Goal: Task Accomplishment & Management: Use online tool/utility

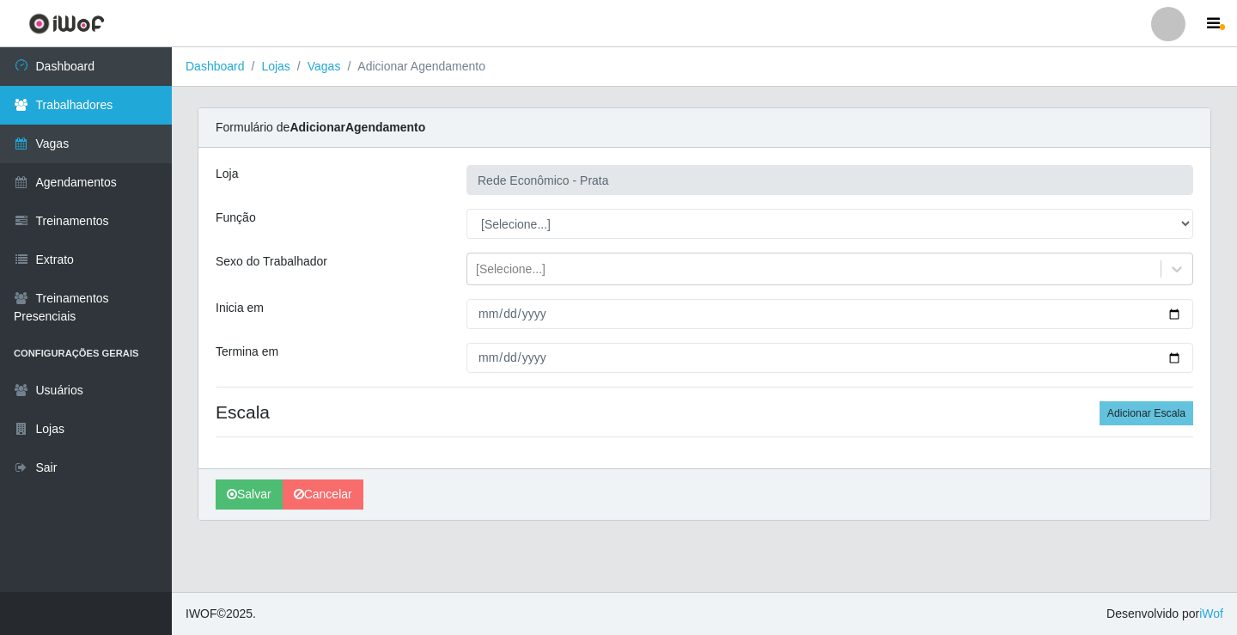
click at [99, 98] on link "Trabalhadores" at bounding box center [86, 105] width 172 height 39
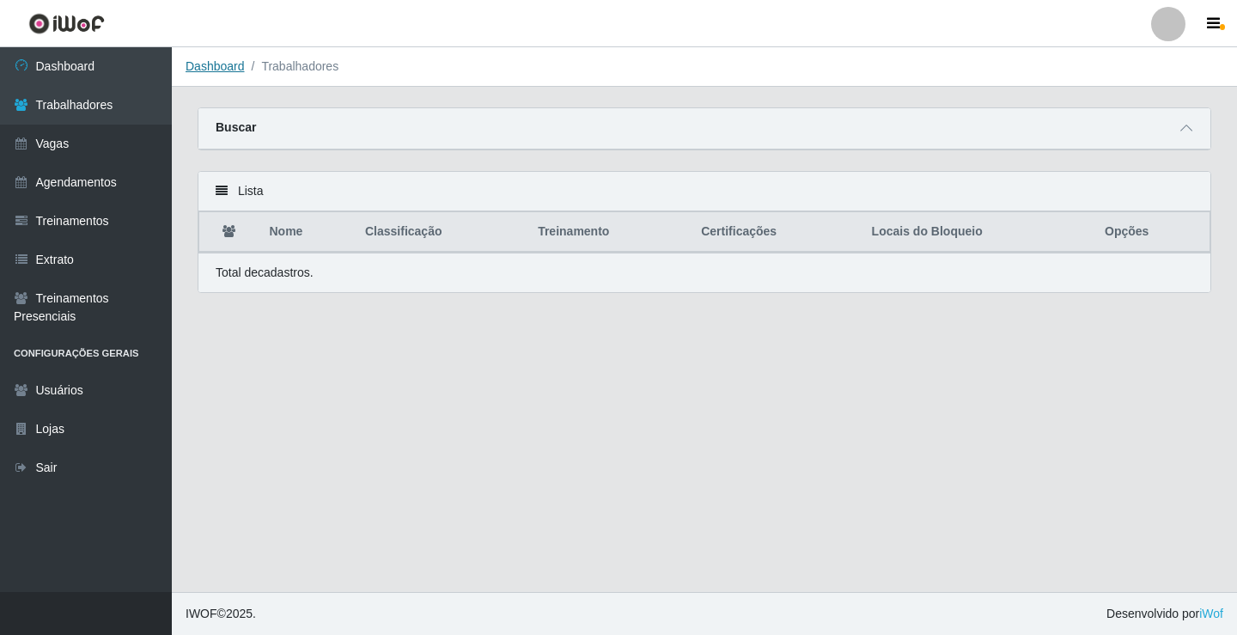
click at [215, 70] on link "Dashboard" at bounding box center [215, 66] width 59 height 14
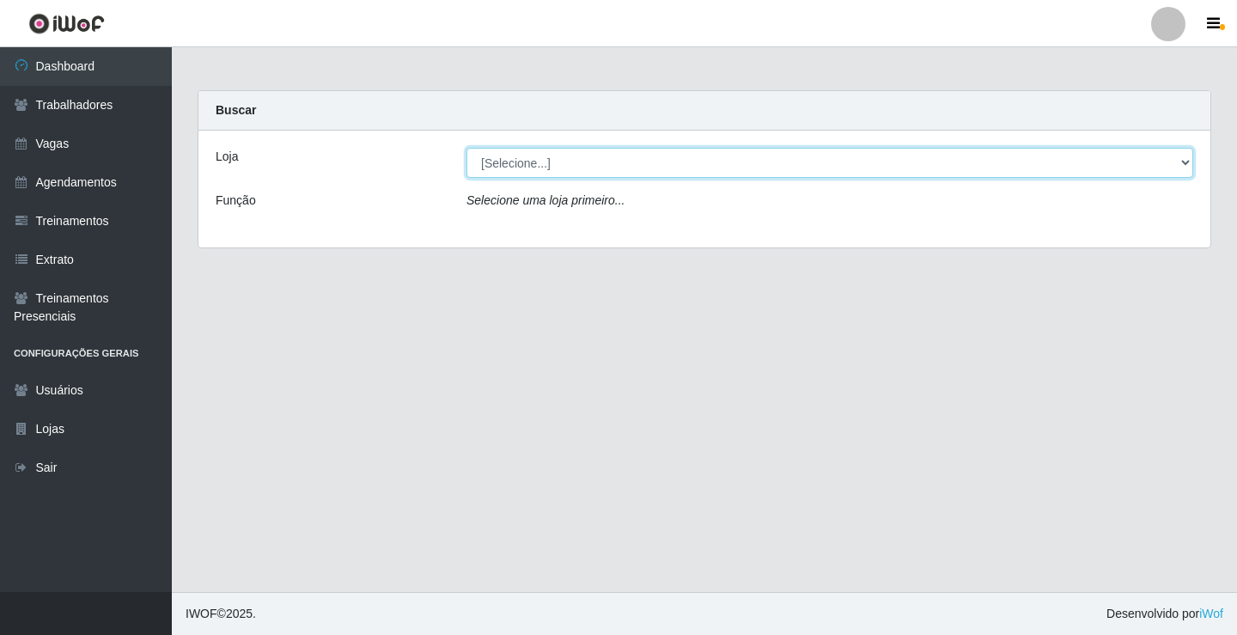
click at [508, 168] on select "[Selecione...] Rede Econômico - Prata" at bounding box center [830, 163] width 727 height 30
select select "192"
click at [467, 148] on select "[Selecione...] Rede Econômico - Prata" at bounding box center [830, 163] width 727 height 30
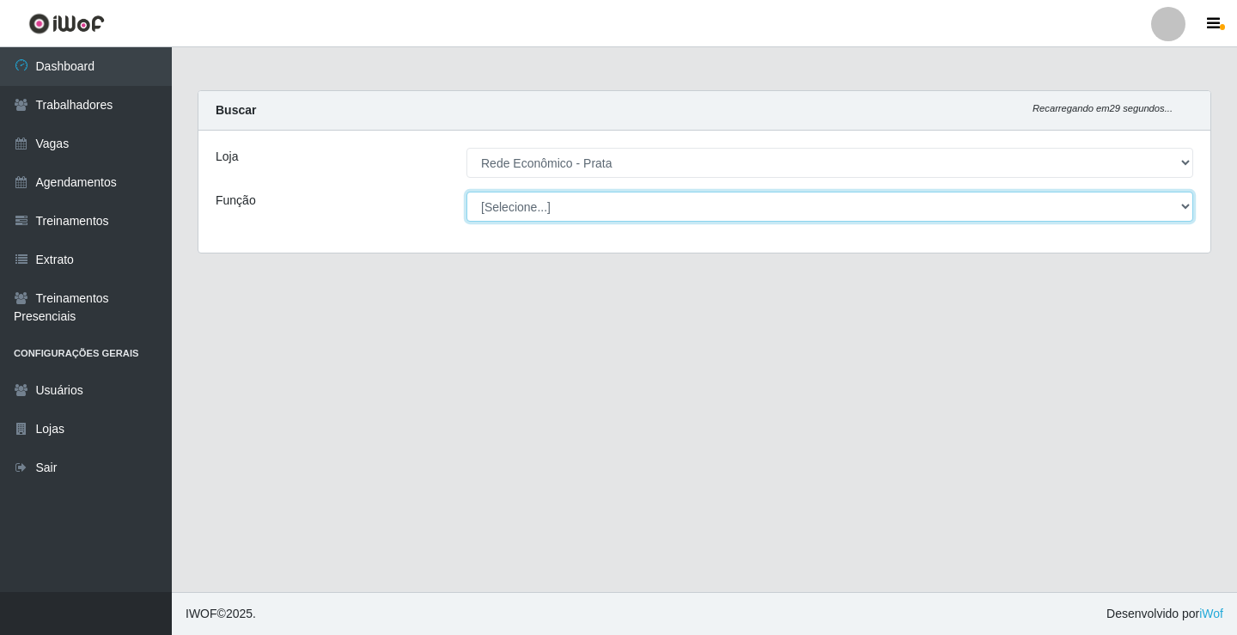
click at [514, 207] on select "[Selecione...] ASG ASG + ASG ++ Embalador Embalador + Embalador ++ Operador de …" at bounding box center [830, 207] width 727 height 30
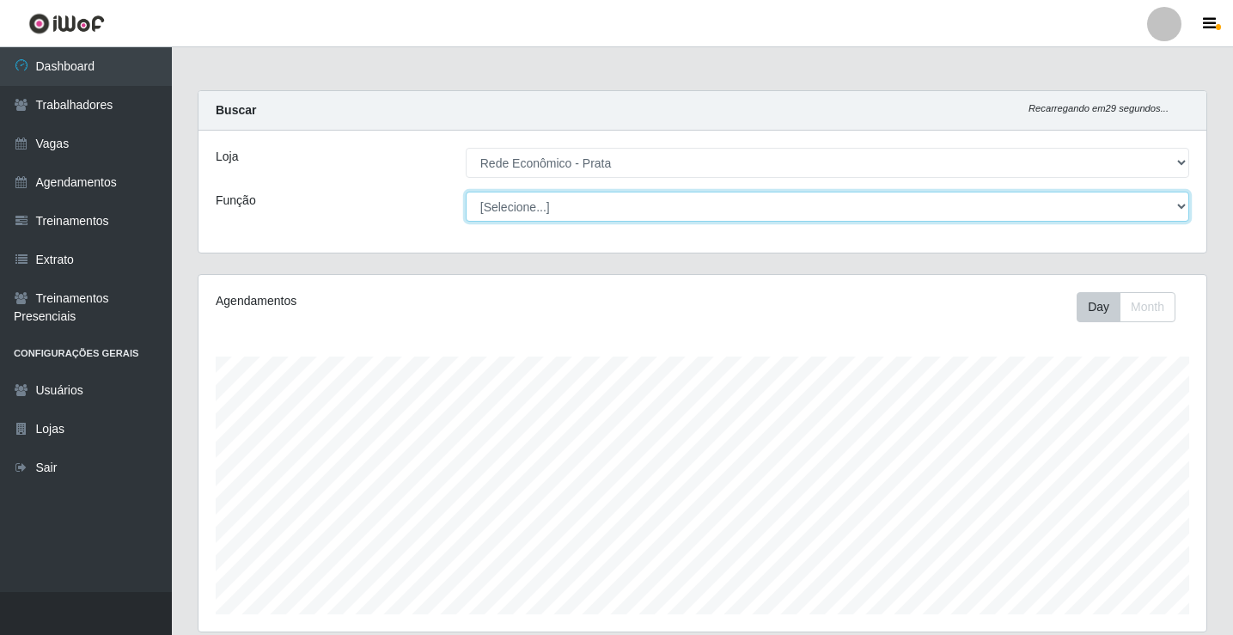
scroll to position [357, 1008]
select select "1"
click at [466, 192] on select "[Selecione...] ASG ASG + ASG ++ Embalador Embalador + Embalador ++ Operador de …" at bounding box center [828, 207] width 724 height 30
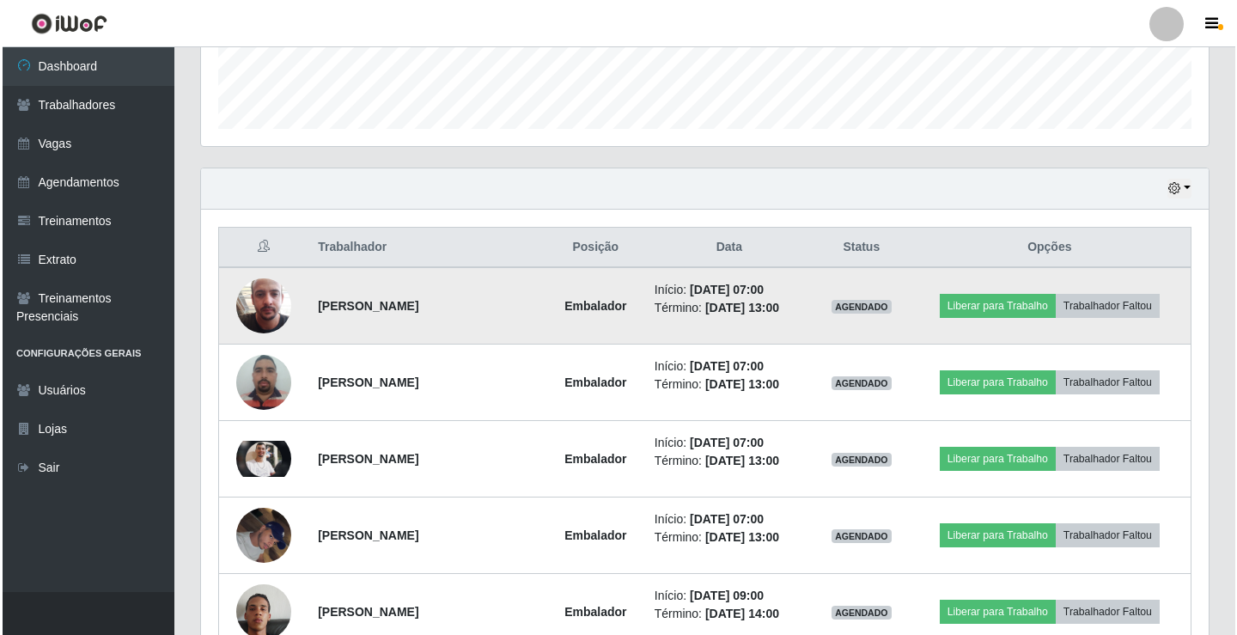
scroll to position [516, 0]
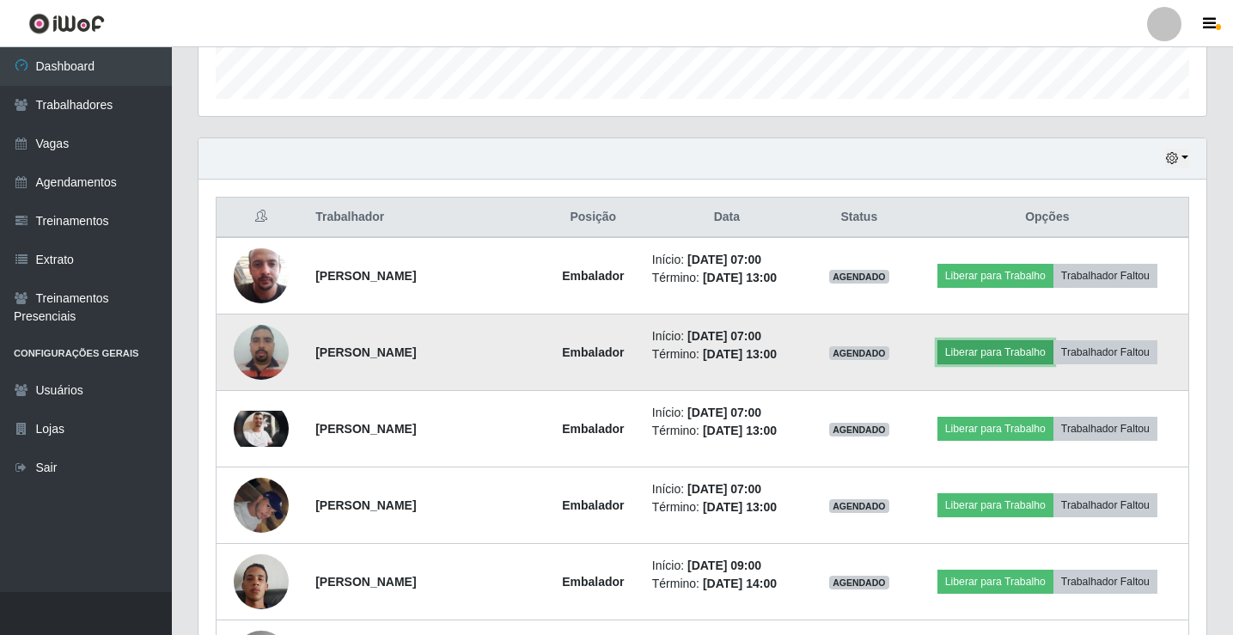
click at [997, 349] on button "Liberar para Trabalho" at bounding box center [995, 352] width 116 height 24
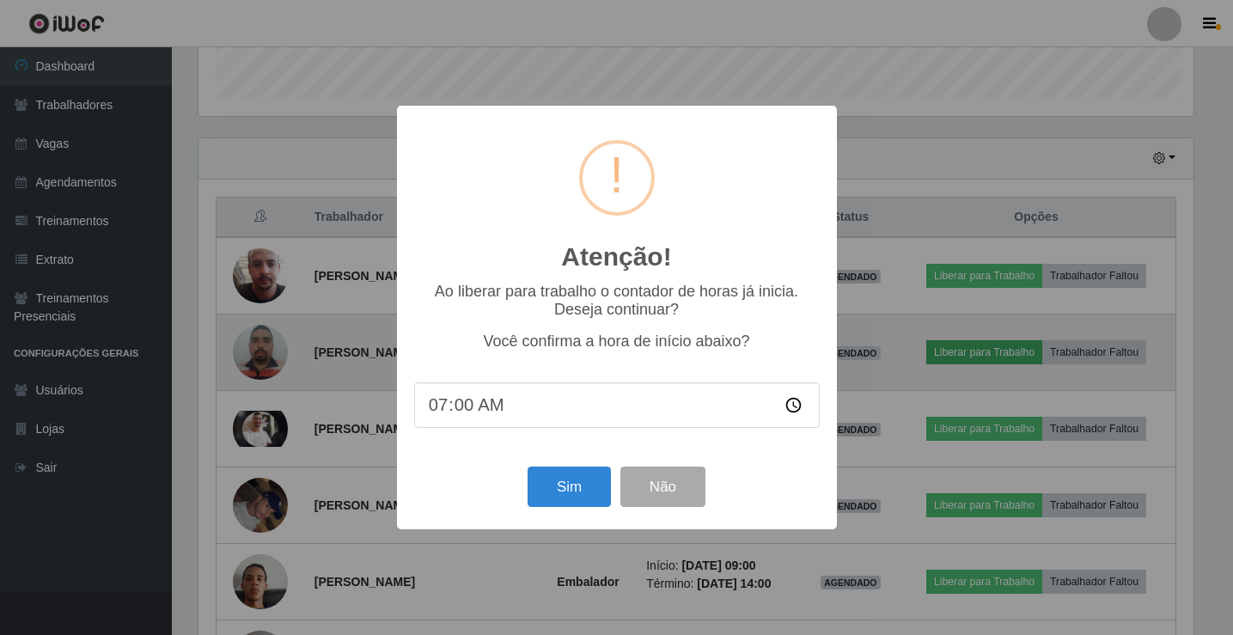
scroll to position [357, 999]
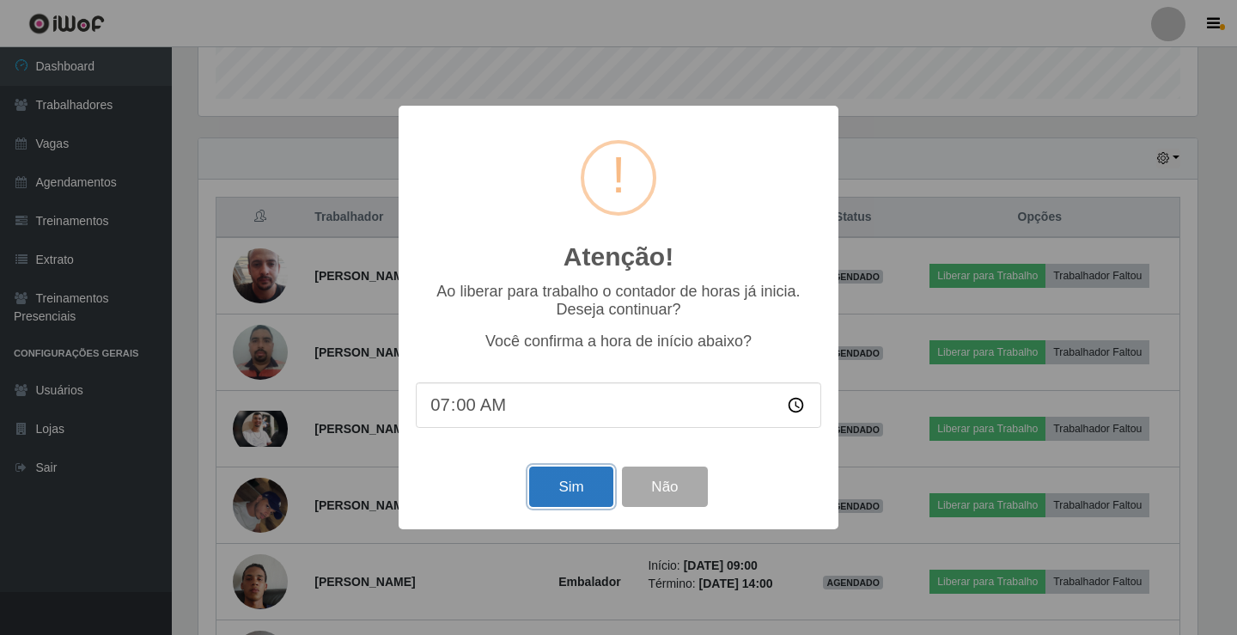
click at [573, 496] on button "Sim" at bounding box center [570, 487] width 83 height 40
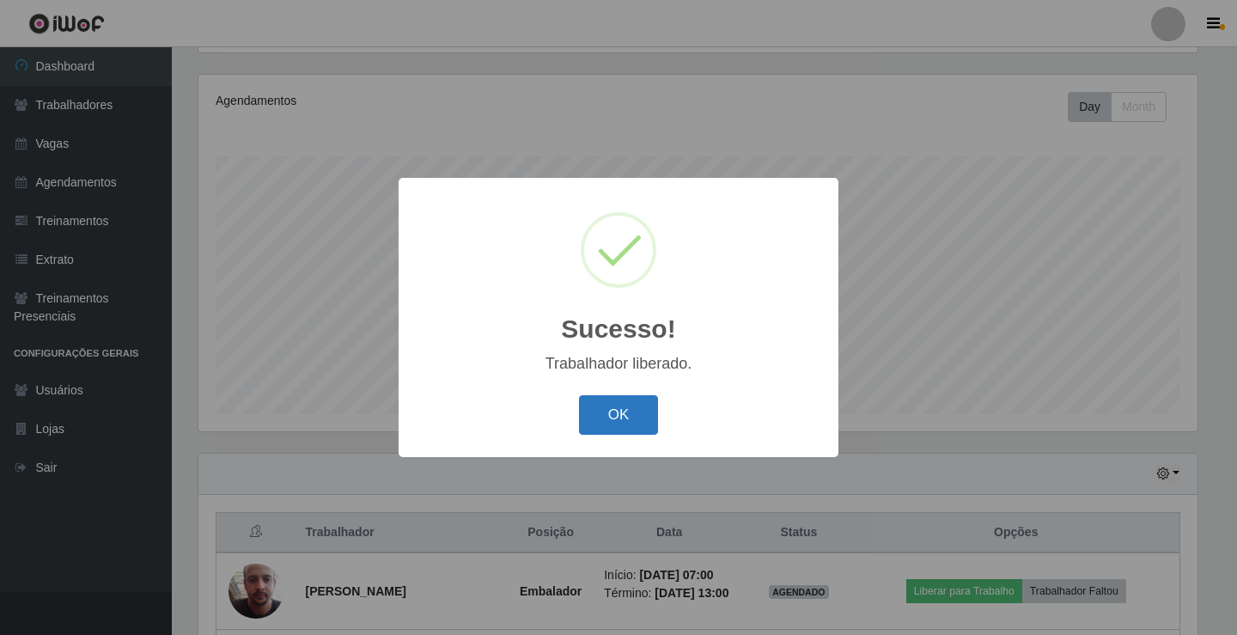
click at [614, 413] on button "OK" at bounding box center [619, 415] width 80 height 40
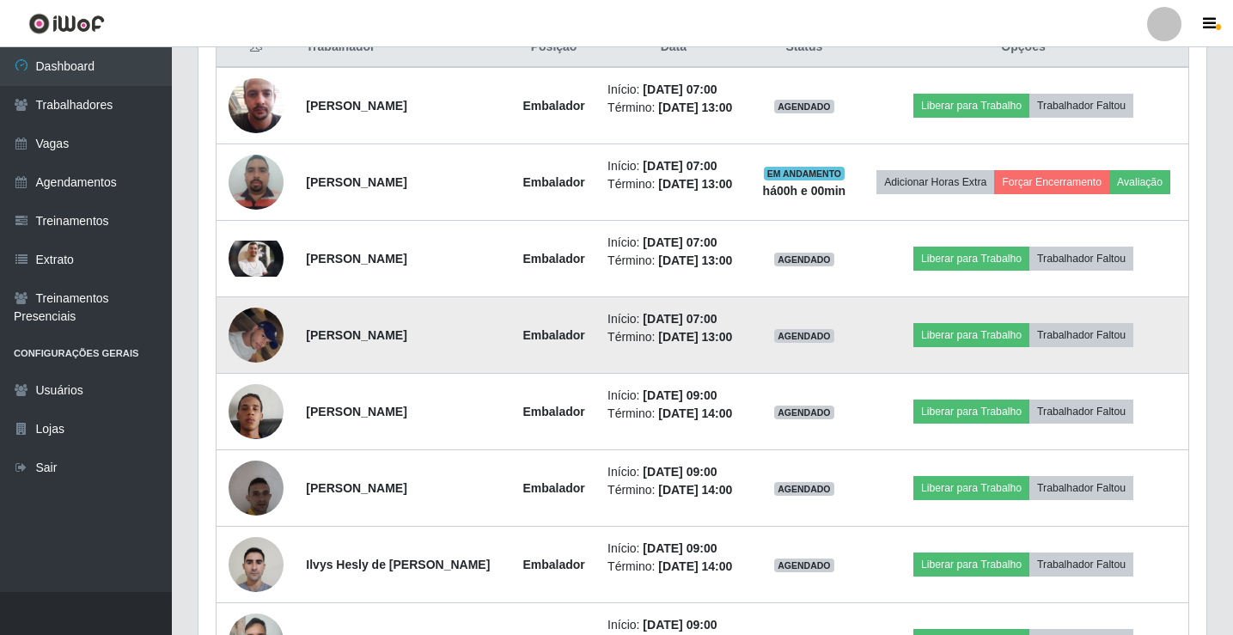
scroll to position [716, 0]
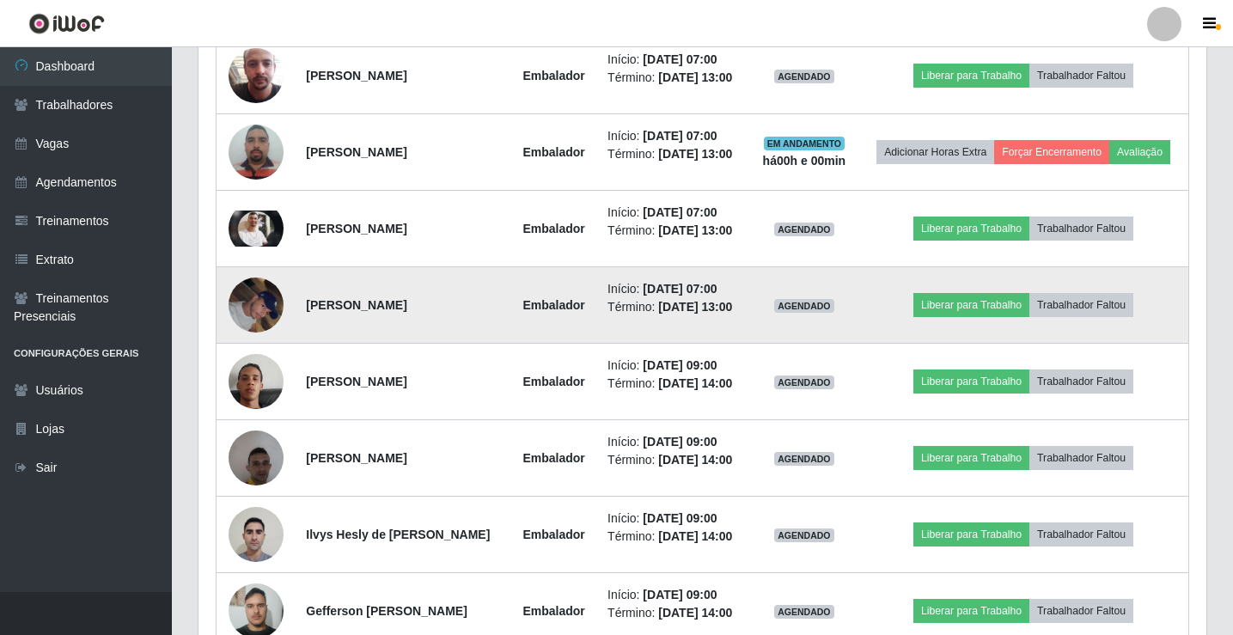
click at [254, 341] on img at bounding box center [256, 304] width 55 height 73
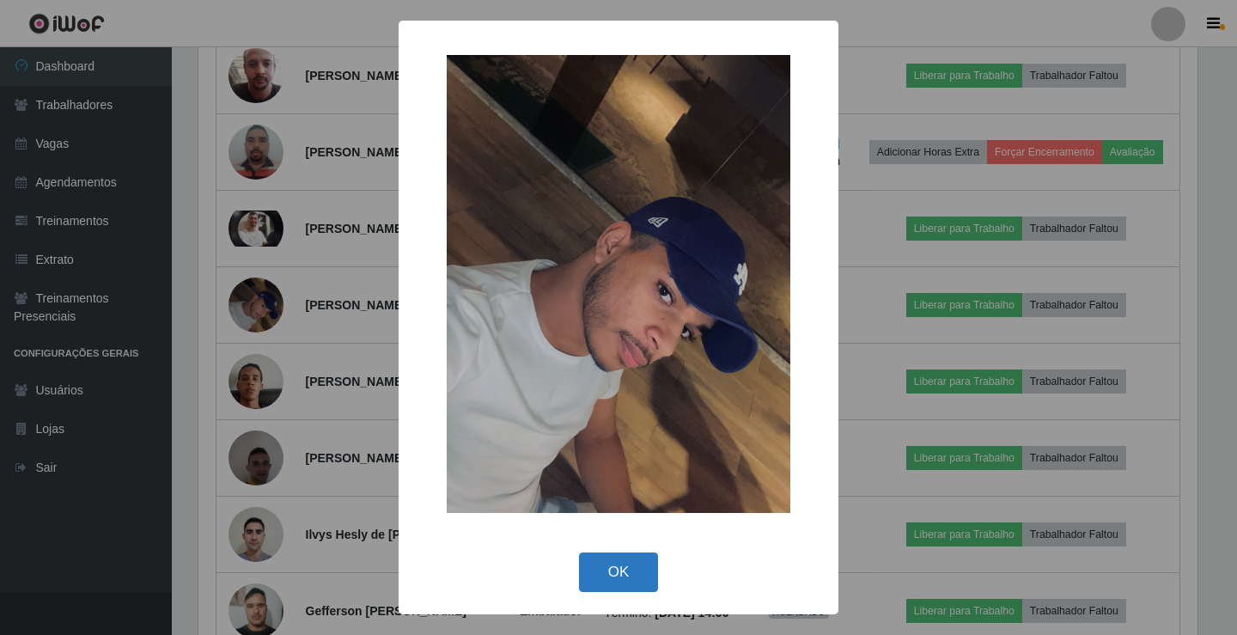
click at [623, 578] on button "OK" at bounding box center [619, 573] width 80 height 40
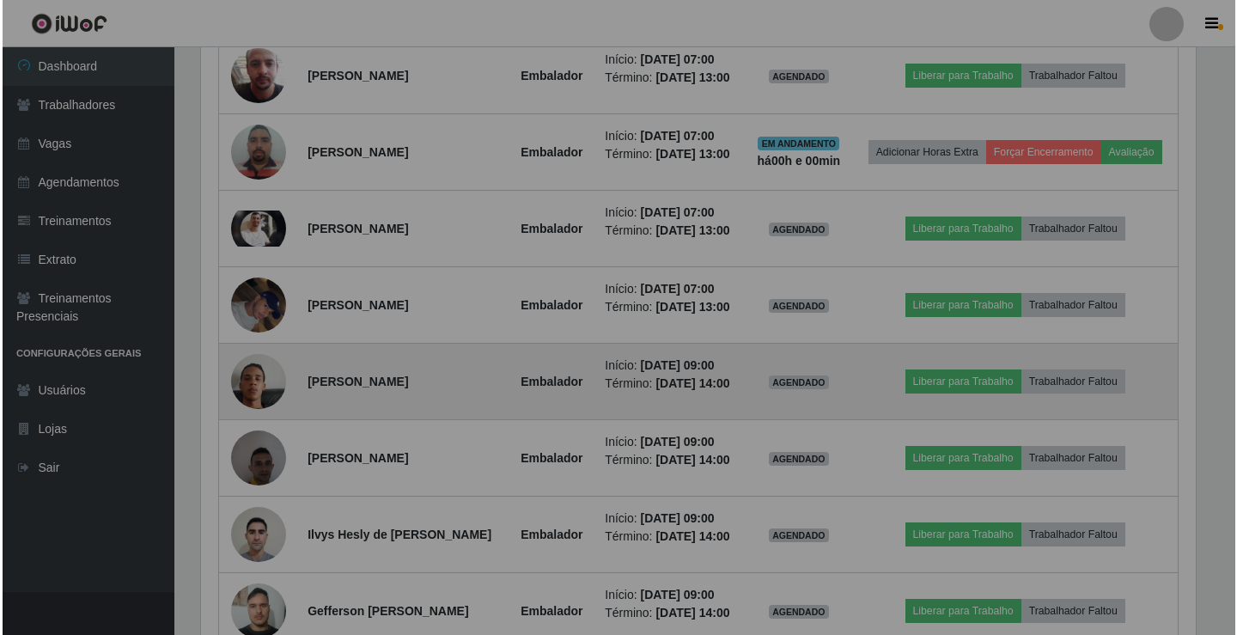
scroll to position [357, 1008]
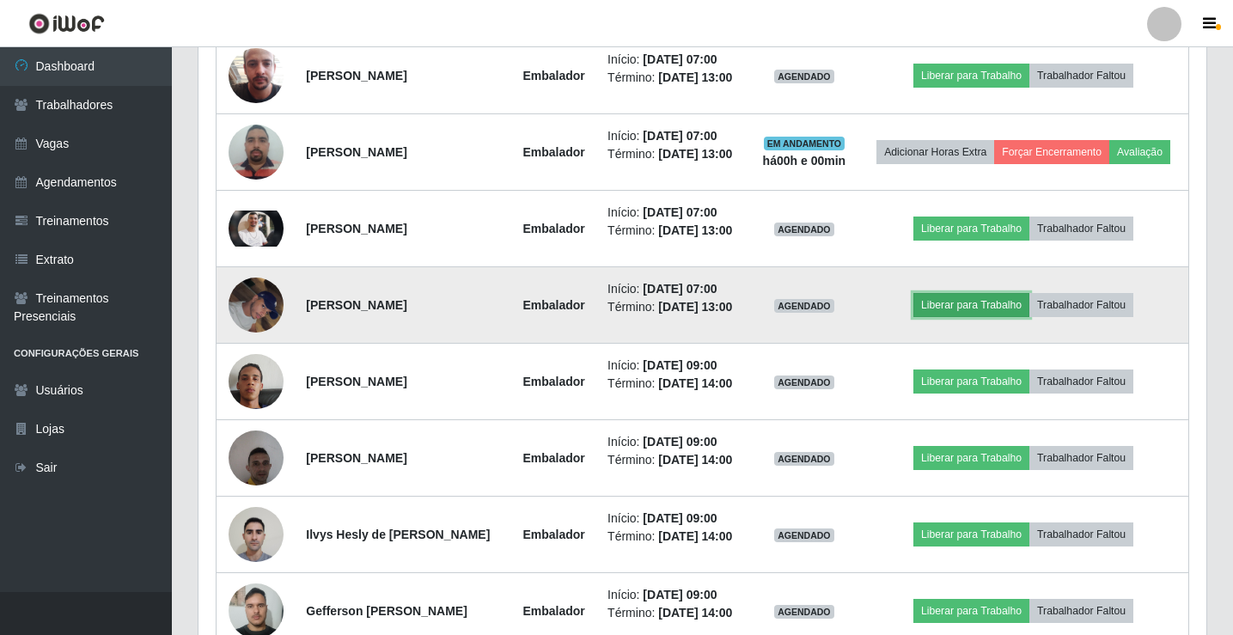
click at [974, 317] on button "Liberar para Trabalho" at bounding box center [971, 305] width 116 height 24
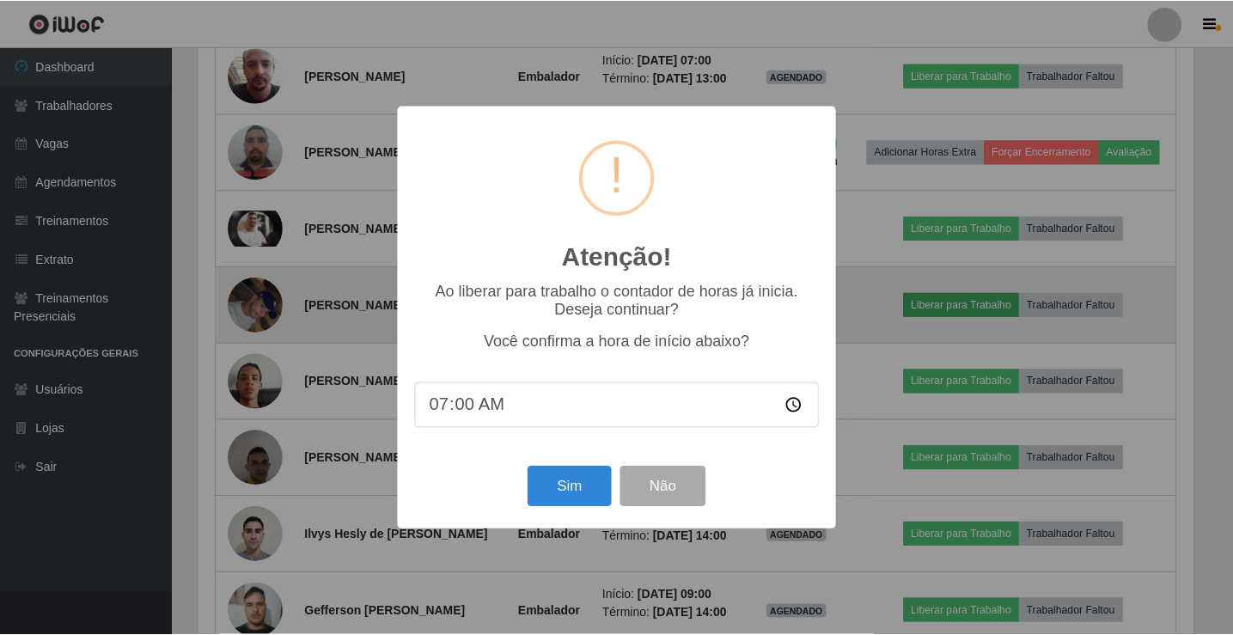
scroll to position [357, 999]
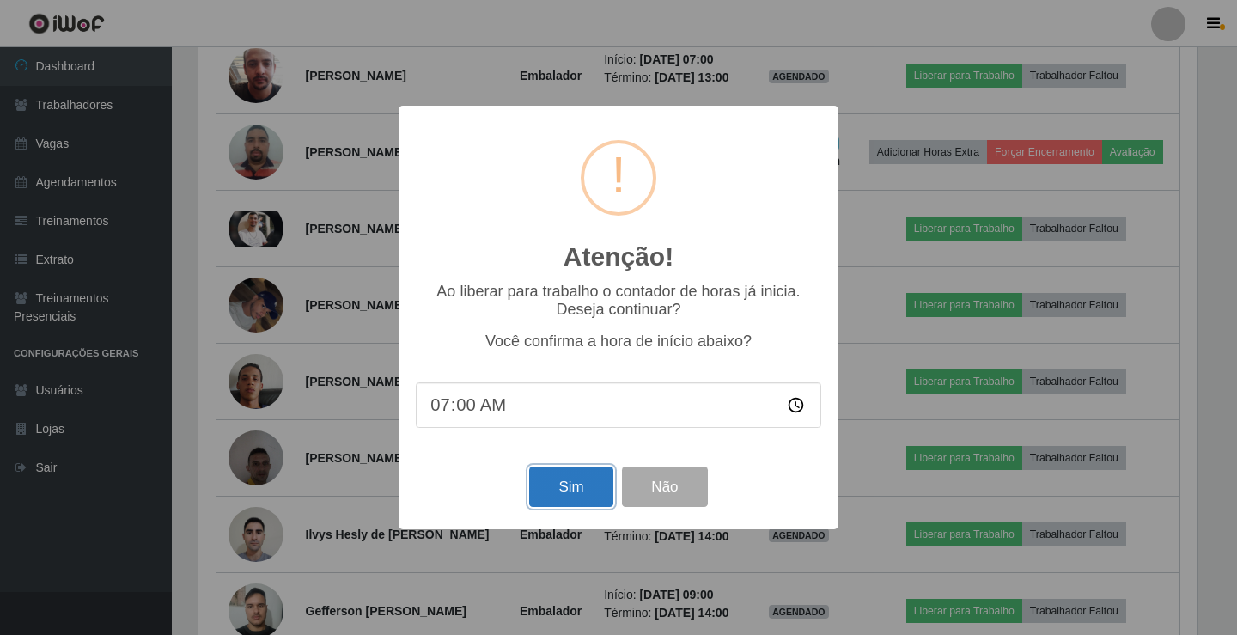
click at [572, 500] on button "Sim" at bounding box center [570, 487] width 83 height 40
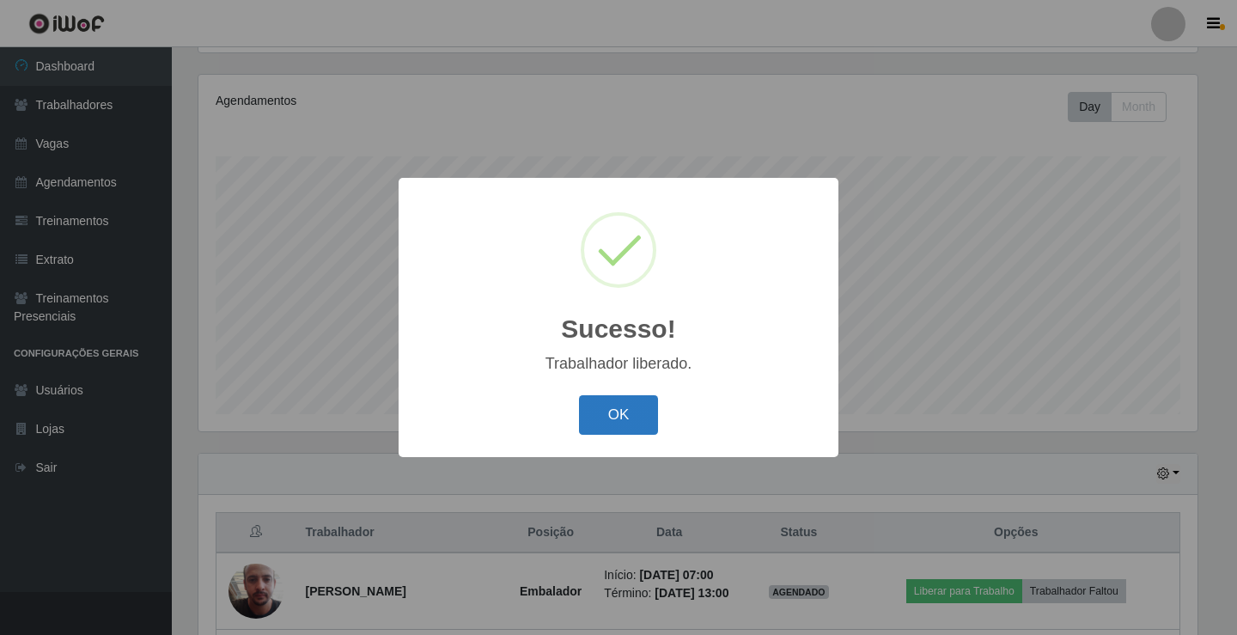
click at [624, 410] on button "OK" at bounding box center [619, 415] width 80 height 40
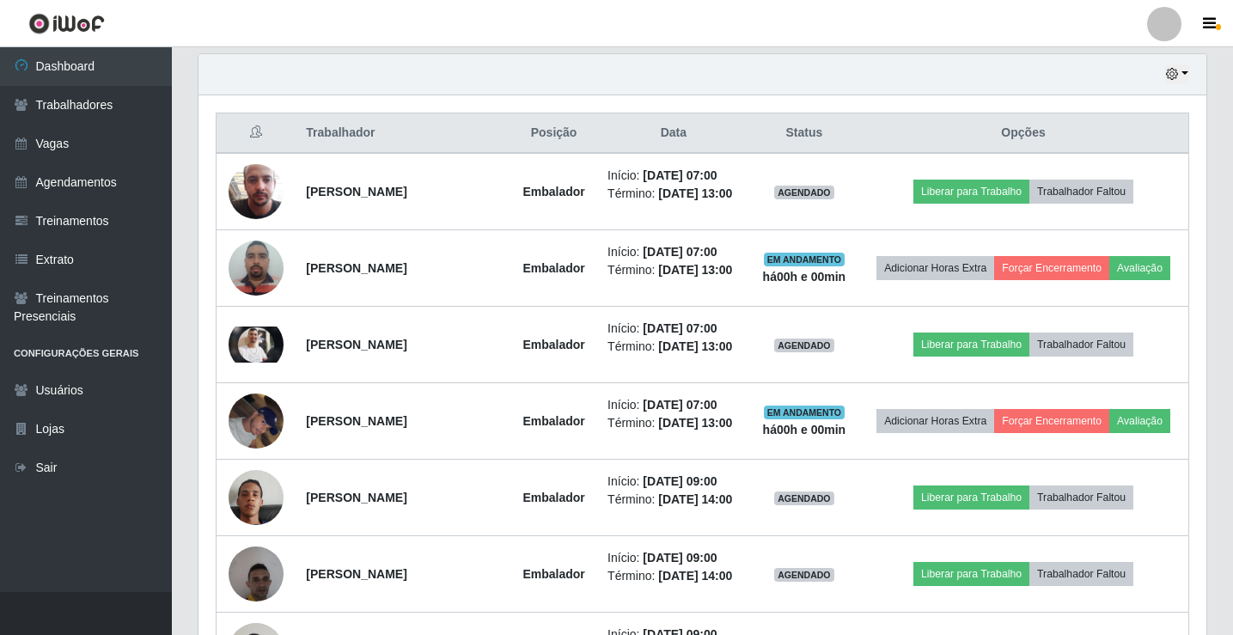
scroll to position [0, 0]
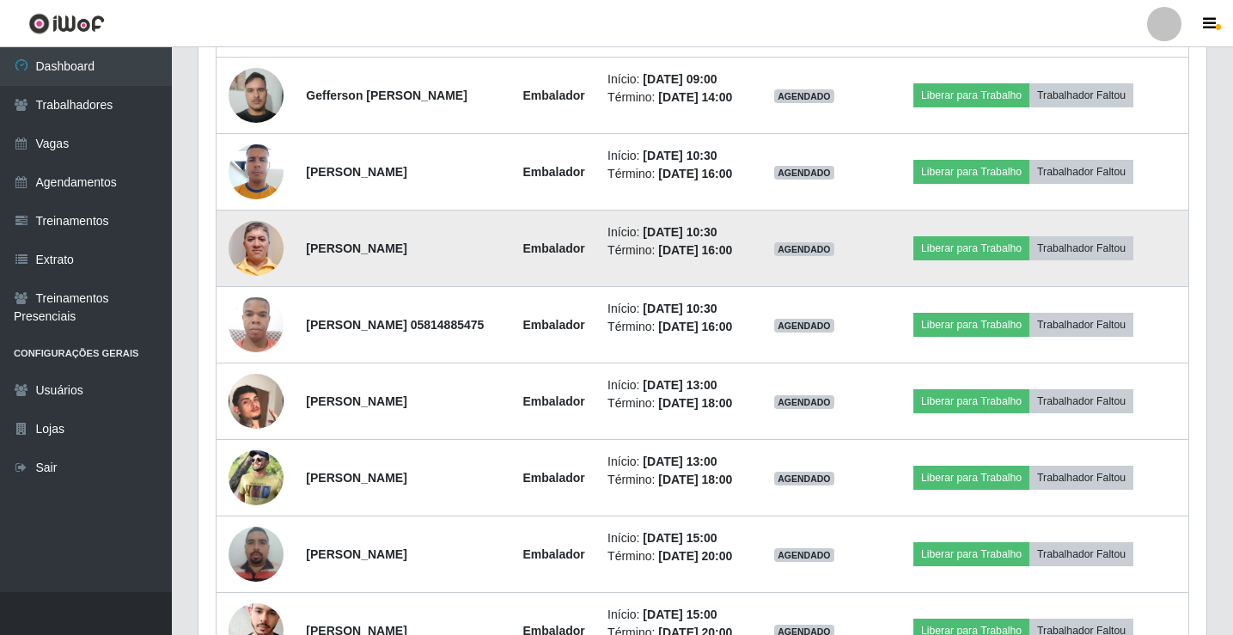
click at [262, 297] on img at bounding box center [256, 248] width 55 height 98
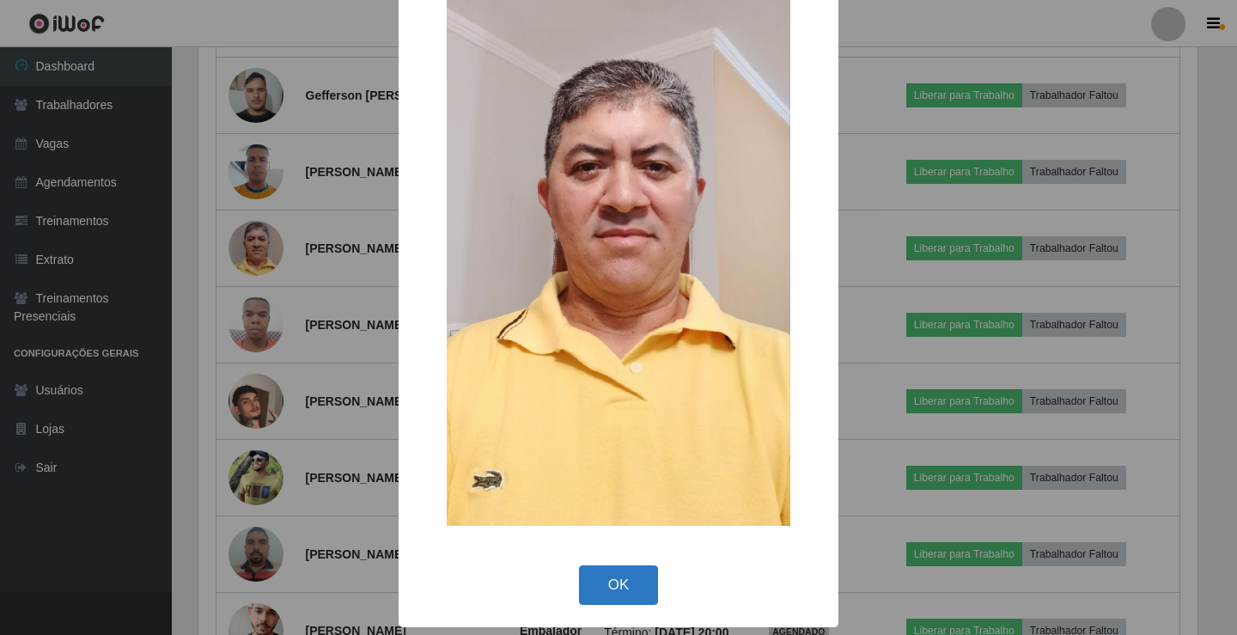
click at [620, 586] on button "OK" at bounding box center [619, 585] width 80 height 40
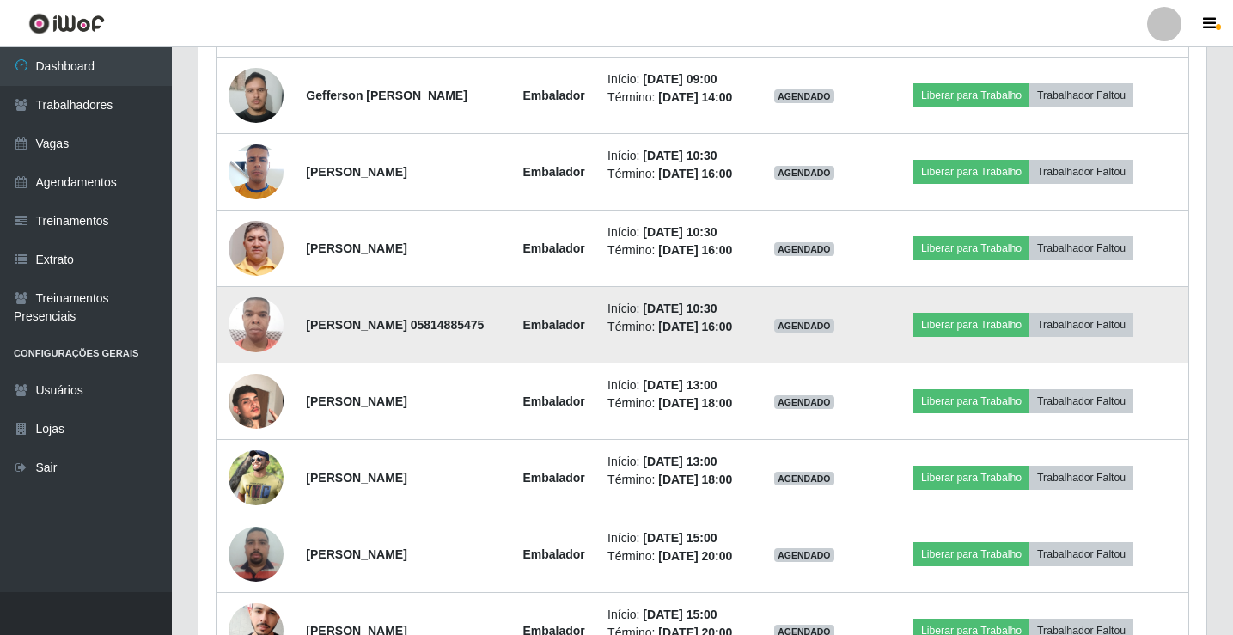
click at [252, 361] on img at bounding box center [256, 324] width 55 height 73
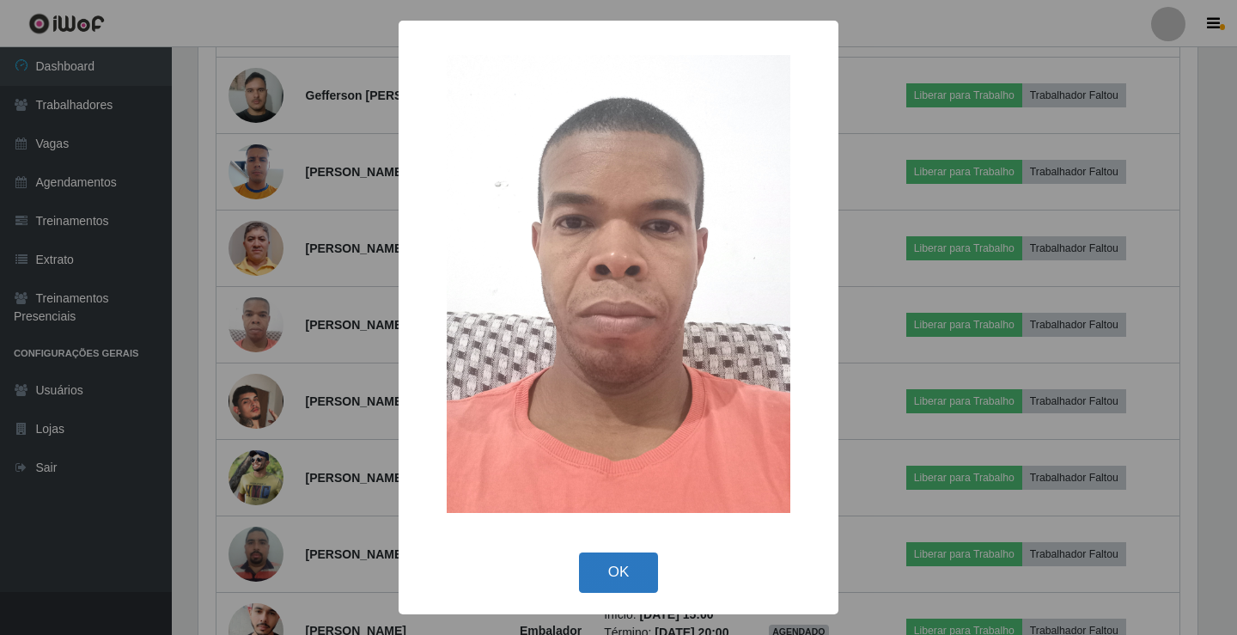
click at [621, 580] on button "OK" at bounding box center [619, 573] width 80 height 40
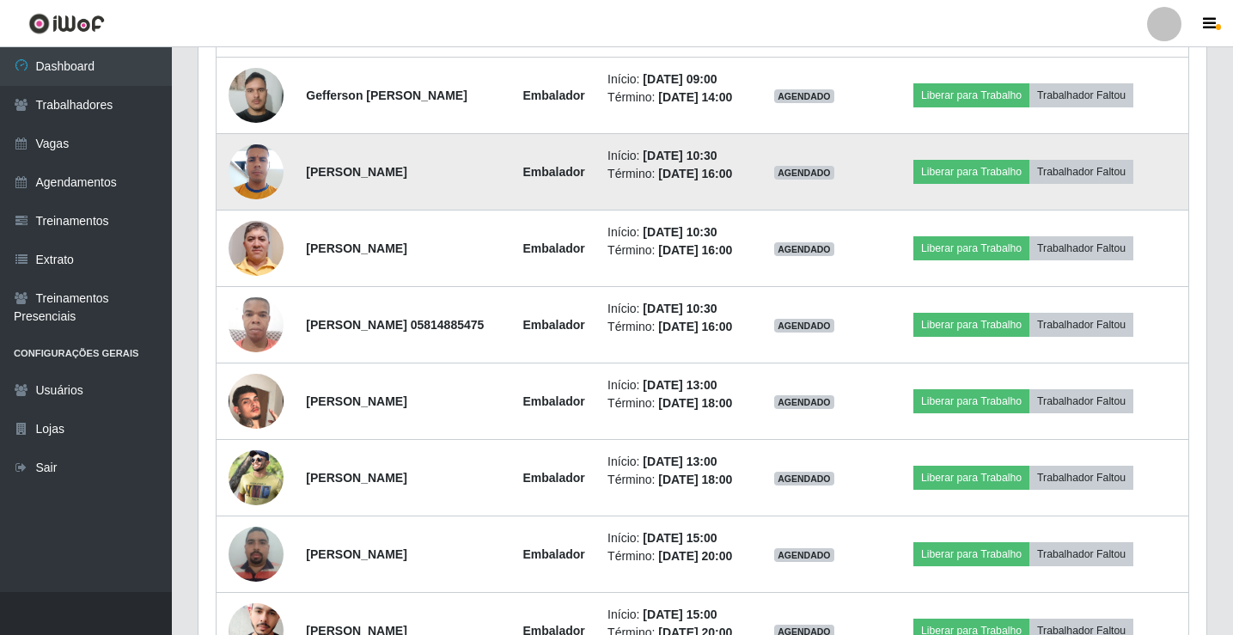
click at [253, 208] on img at bounding box center [256, 171] width 55 height 73
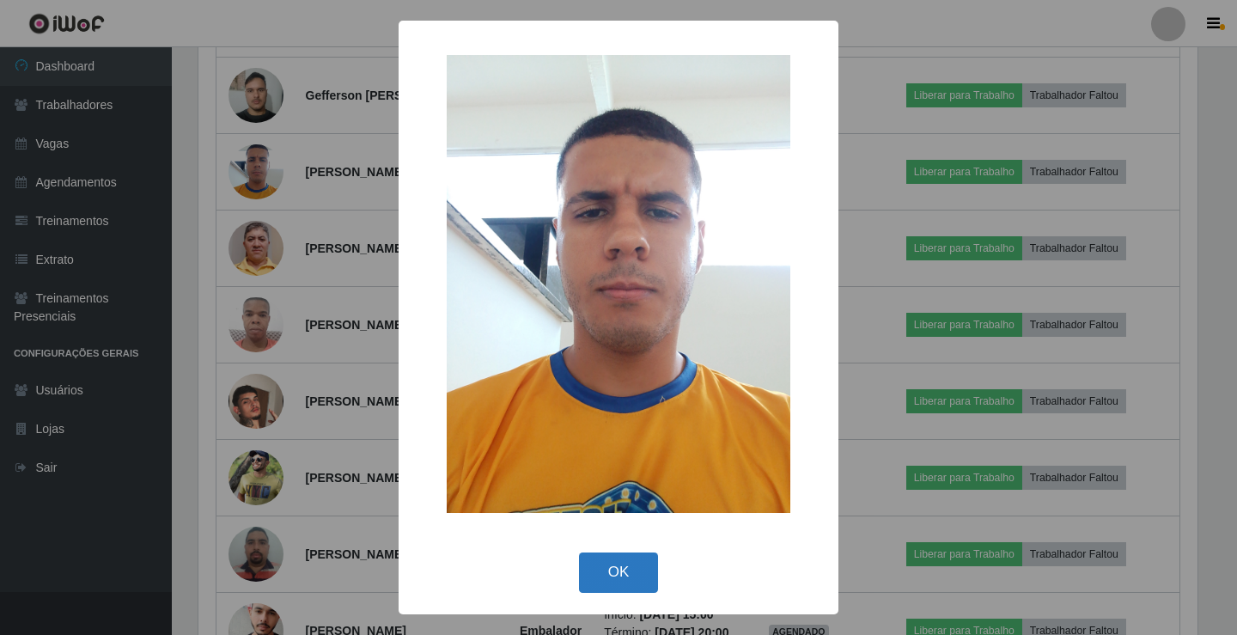
click at [630, 577] on button "OK" at bounding box center [619, 573] width 80 height 40
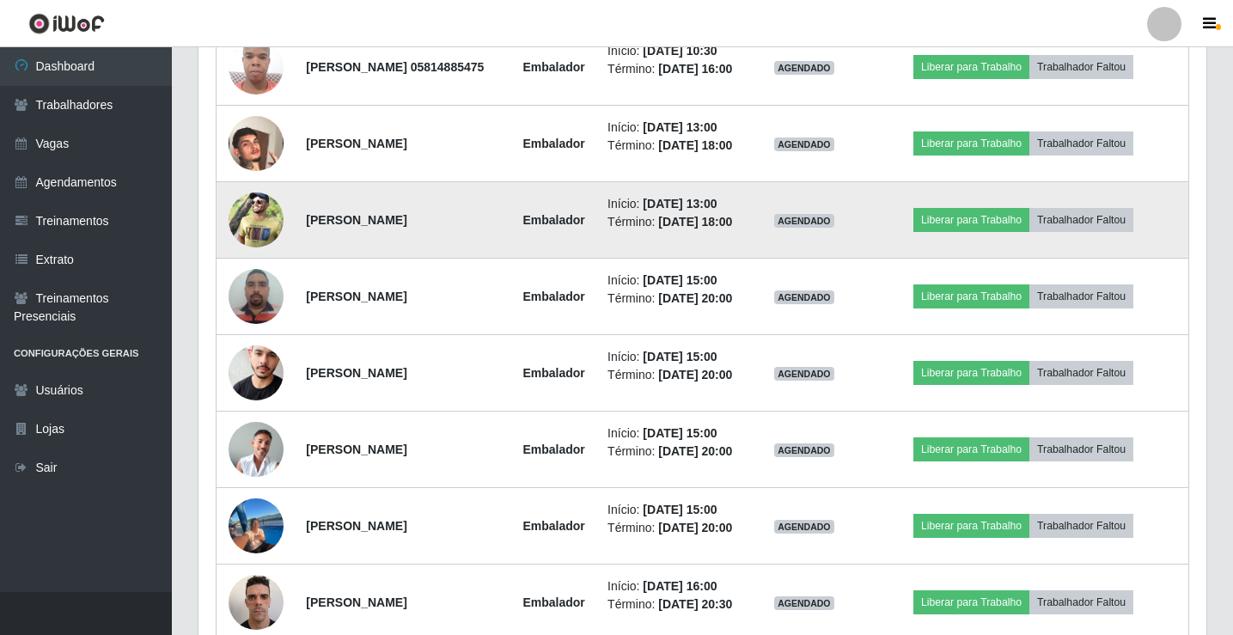
click at [259, 261] on img at bounding box center [256, 220] width 55 height 82
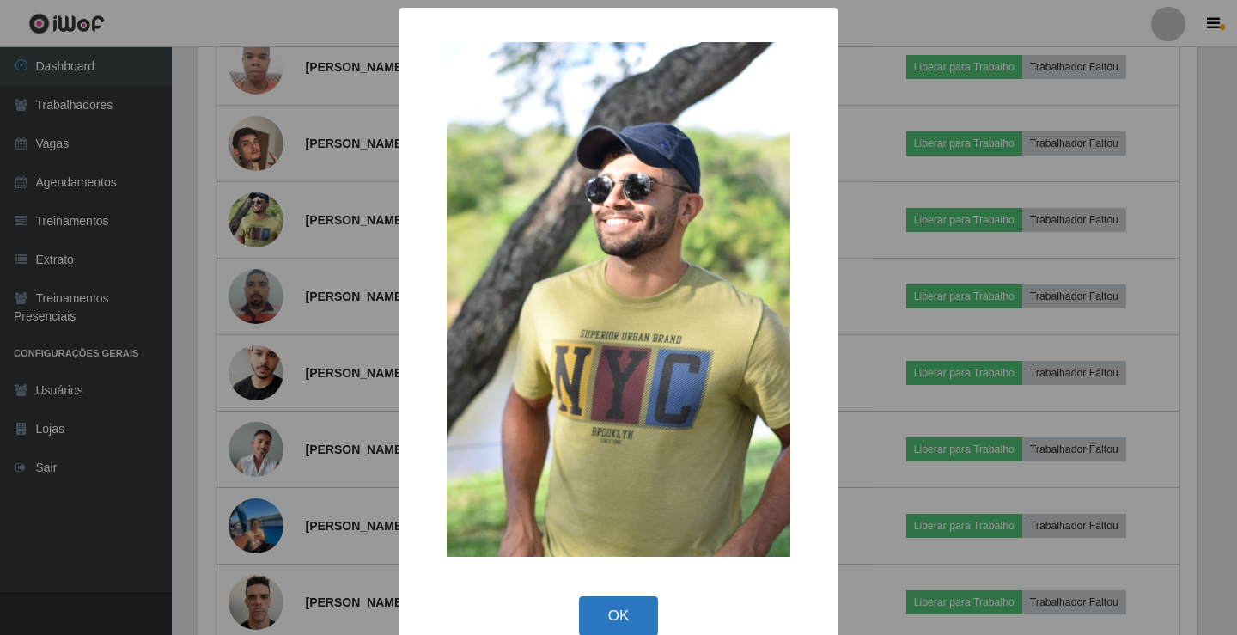
click at [607, 627] on button "OK" at bounding box center [619, 616] width 80 height 40
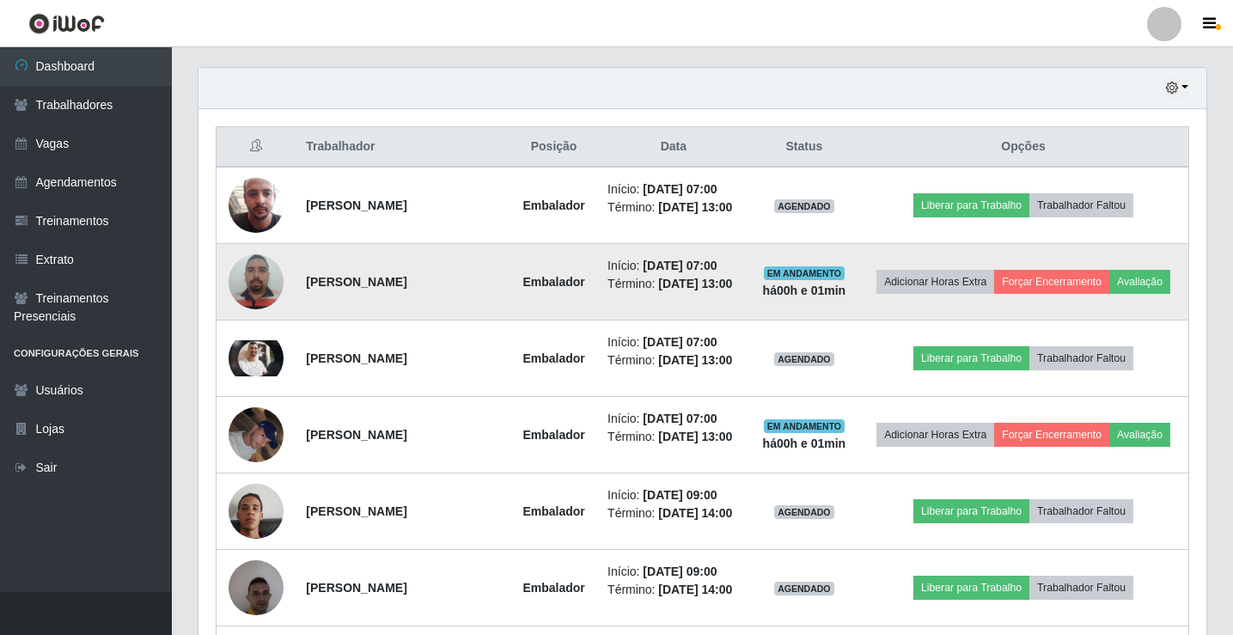
scroll to position [362, 0]
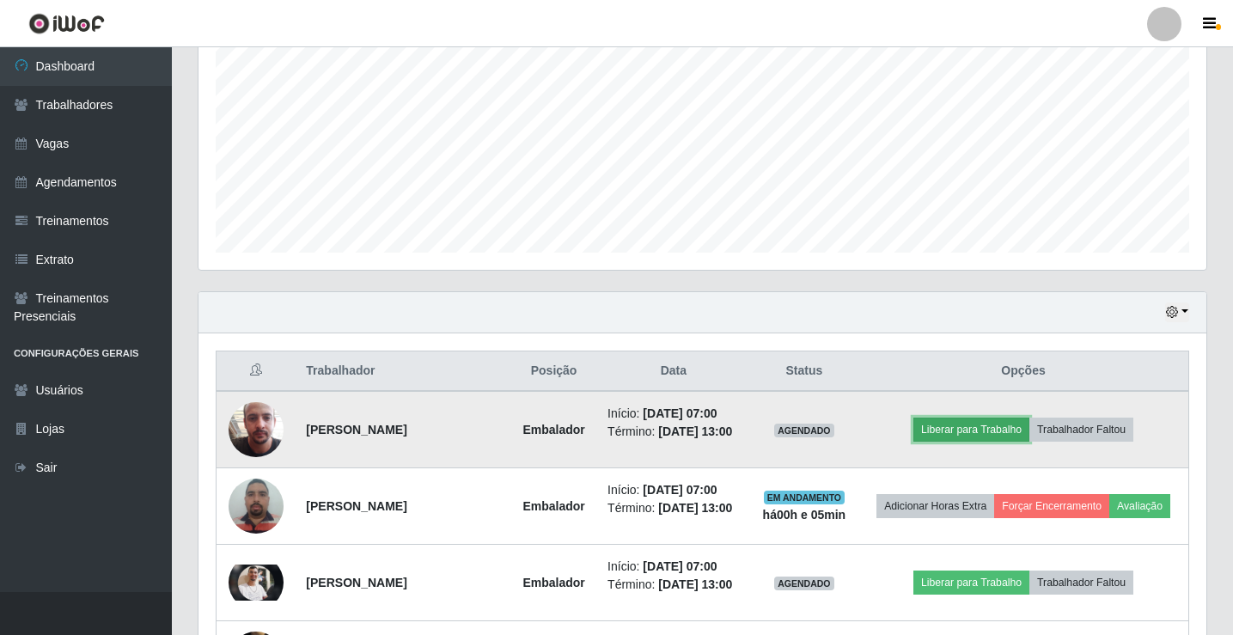
click at [981, 442] on button "Liberar para Trabalho" at bounding box center [971, 430] width 116 height 24
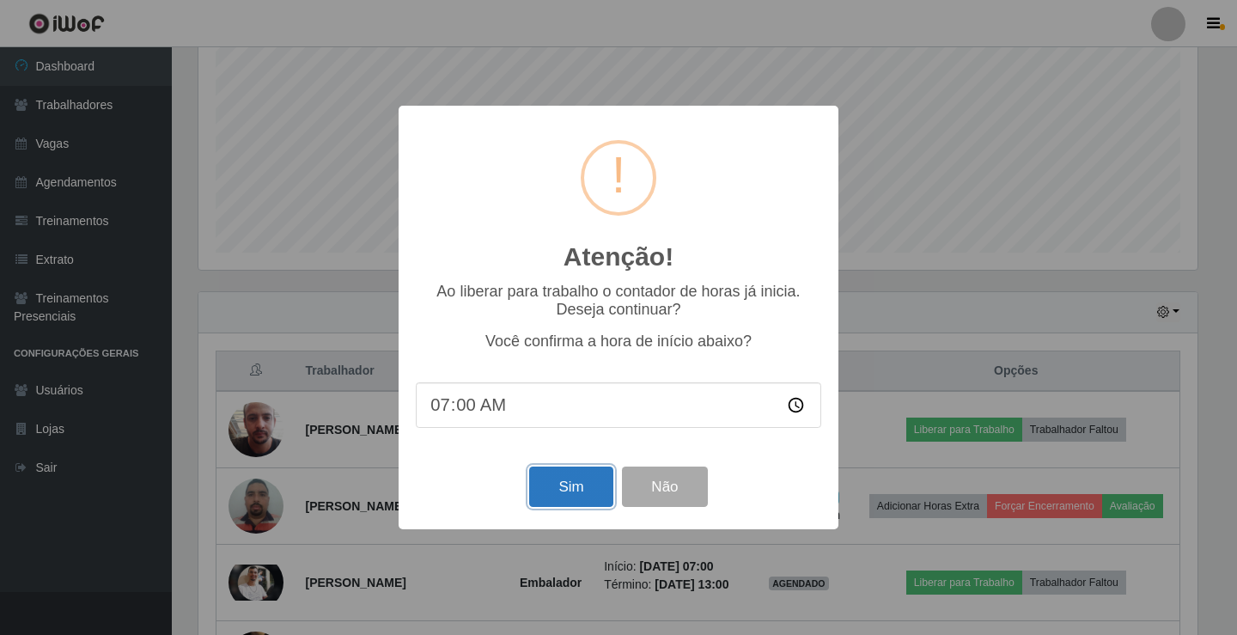
click at [572, 495] on button "Sim" at bounding box center [570, 487] width 83 height 40
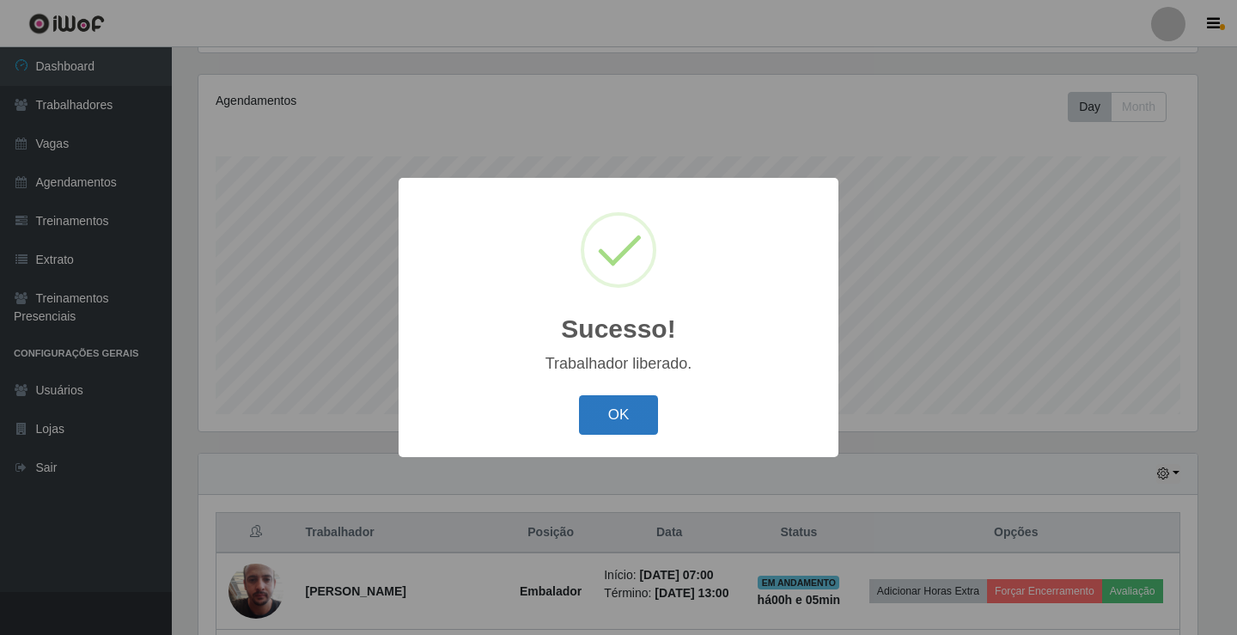
click at [620, 404] on button "OK" at bounding box center [619, 415] width 80 height 40
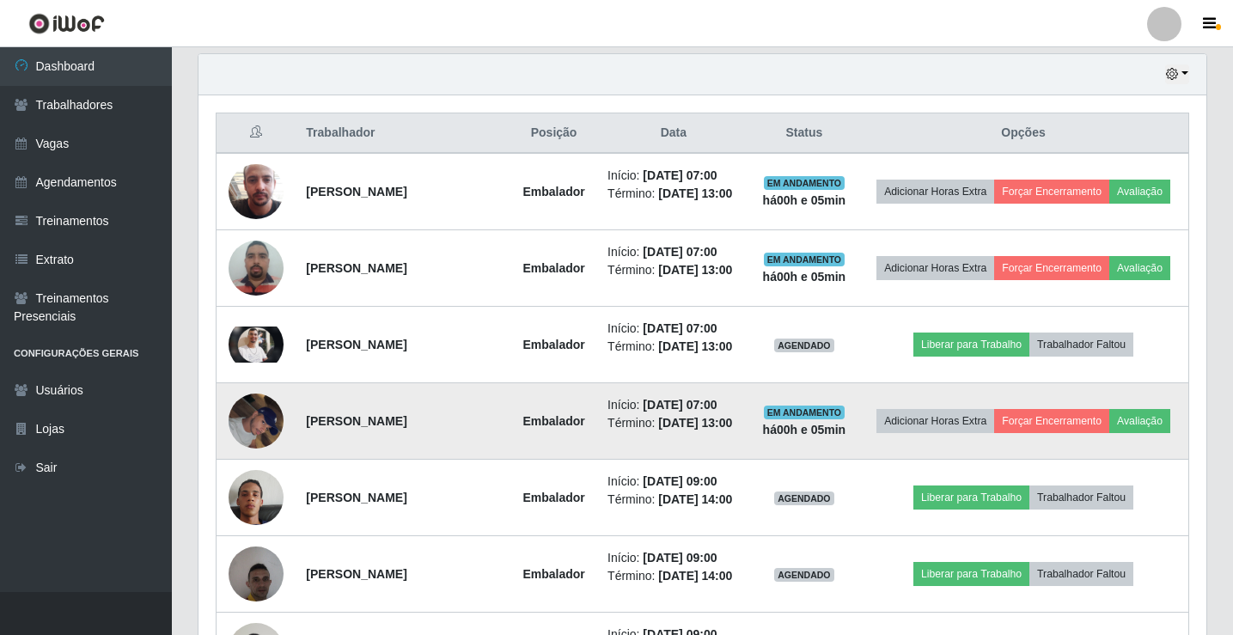
scroll to position [630, 0]
